Goal: Information Seeking & Learning: Learn about a topic

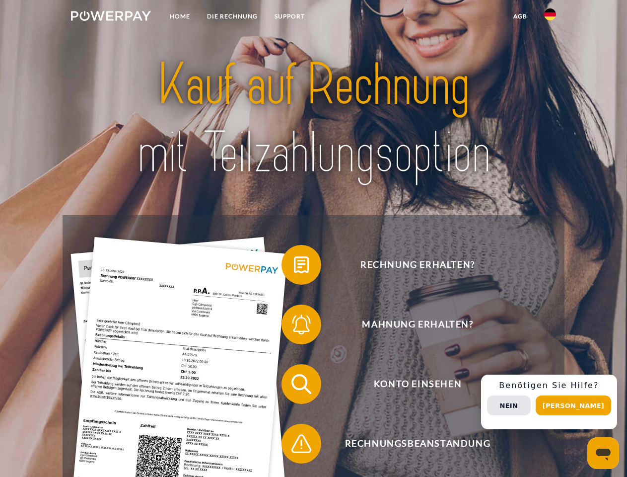
click at [111, 17] on img at bounding box center [111, 16] width 80 height 10
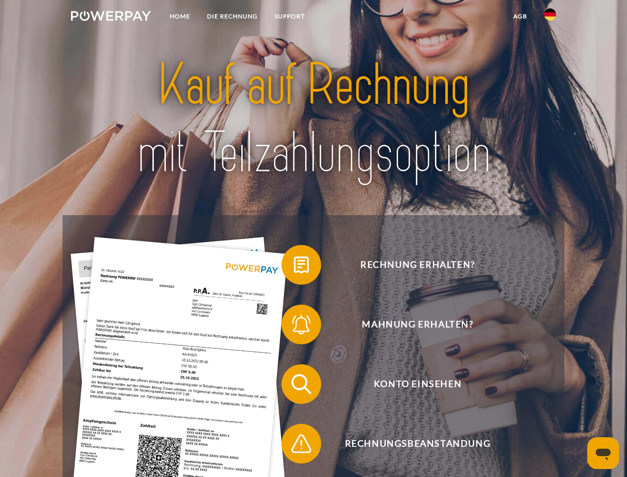
click at [550, 17] on img at bounding box center [550, 14] width 12 height 12
click at [520, 16] on link "agb" at bounding box center [520, 16] width 31 height 18
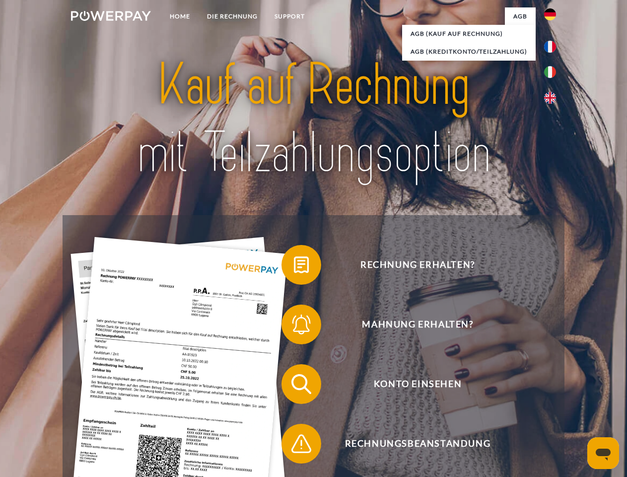
click at [294, 267] on span at bounding box center [287, 265] width 50 height 50
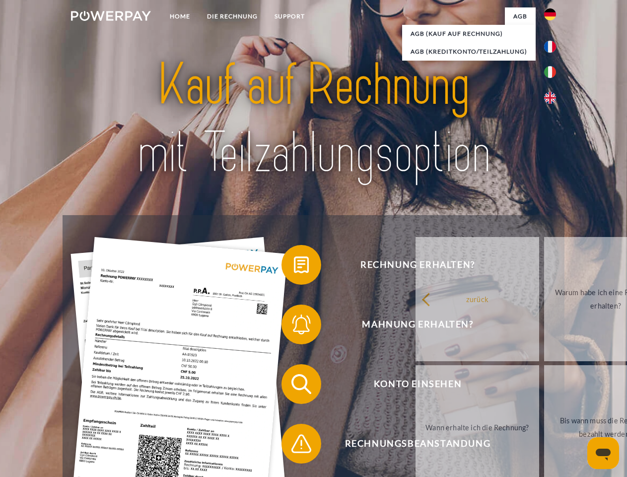
click at [294, 326] on span at bounding box center [287, 324] width 50 height 50
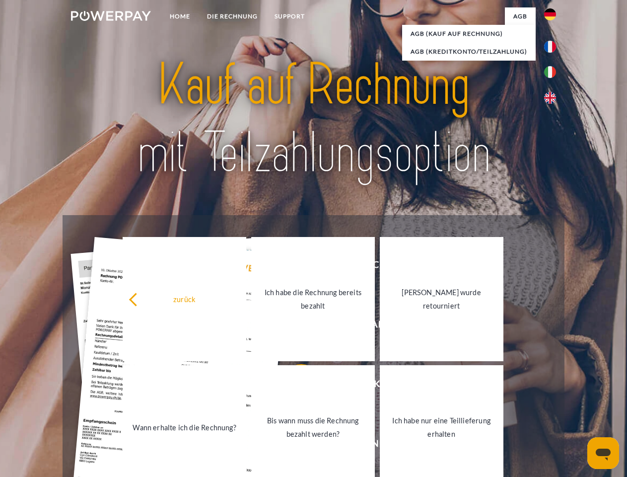
click at [294, 386] on link "Bis wann muss die Rechnung bezahlt werden?" at bounding box center [313, 427] width 124 height 124
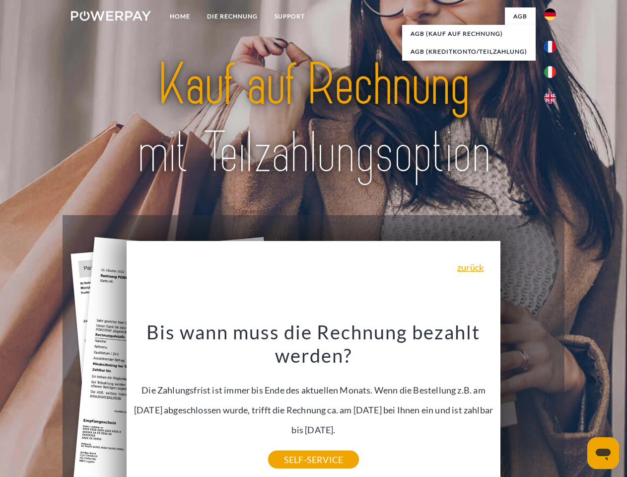
click at [552, 402] on div "Rechnung erhalten? Mahnung erhalten? Konto einsehen" at bounding box center [313, 413] width 501 height 397
click at [528, 404] on span "Konto einsehen" at bounding box center [417, 384] width 243 height 40
click at [577, 405] on header "Home DIE RECHNUNG SUPPORT" at bounding box center [313, 342] width 627 height 685
